Goal: Information Seeking & Learning: Learn about a topic

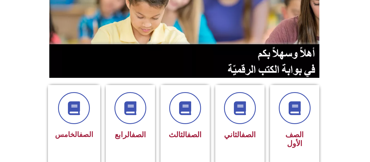
scroll to position [80, 0]
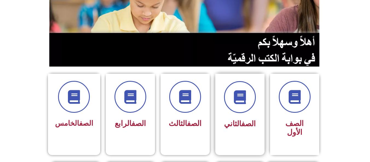
click at [251, 118] on div "الصف الثاني" at bounding box center [240, 124] width 35 height 14
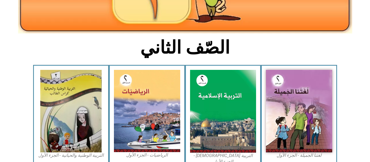
scroll to position [117, 0]
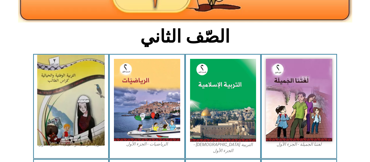
click at [65, 98] on img at bounding box center [70, 100] width 67 height 90
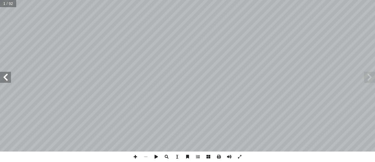
click at [5, 78] on span at bounding box center [5, 77] width 11 height 11
click at [5, 77] on span at bounding box center [5, 77] width 11 height 11
click at [4, 76] on span at bounding box center [5, 77] width 11 height 11
click at [4, 78] on span at bounding box center [5, 77] width 11 height 11
click at [369, 79] on span at bounding box center [369, 77] width 11 height 11
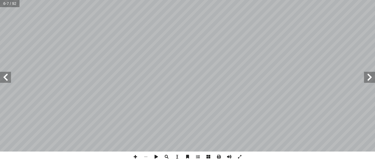
click at [6, 77] on span at bounding box center [5, 77] width 11 height 11
click at [8, 80] on span at bounding box center [5, 77] width 11 height 11
click at [373, 78] on span at bounding box center [369, 77] width 11 height 11
click at [6, 80] on span at bounding box center [5, 77] width 11 height 11
click at [10, 79] on span at bounding box center [5, 77] width 11 height 11
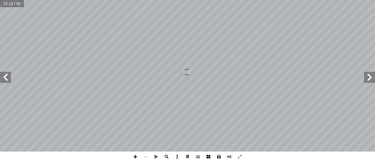
click at [7, 78] on span at bounding box center [5, 77] width 11 height 11
